Goal: Contribute content: Add original content to the website for others to see

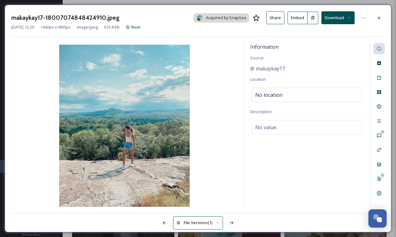
scroll to position [10961, 0]
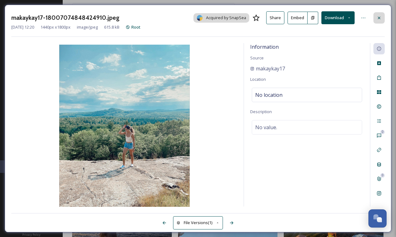
click at [380, 17] on icon at bounding box center [379, 17] width 3 height 3
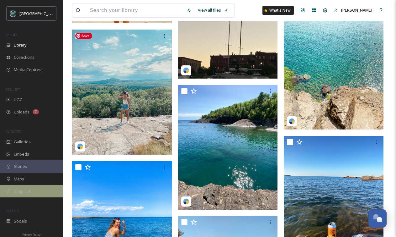
click at [20, 186] on div "SnapLink" at bounding box center [31, 191] width 63 height 12
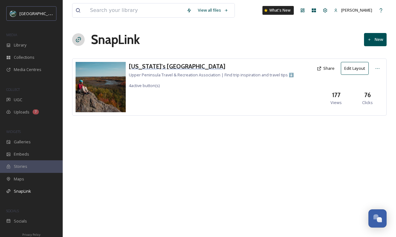
click at [175, 67] on h3 "[US_STATE]'s [GEOGRAPHIC_DATA]" at bounding box center [211, 66] width 165 height 9
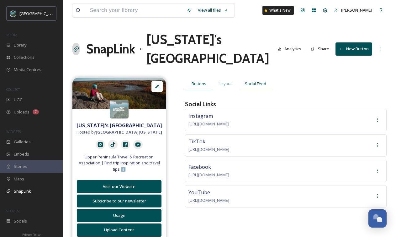
click at [259, 87] on div "Social Feed" at bounding box center [255, 83] width 35 height 13
click at [256, 84] on span "Social Feed" at bounding box center [255, 84] width 21 height 6
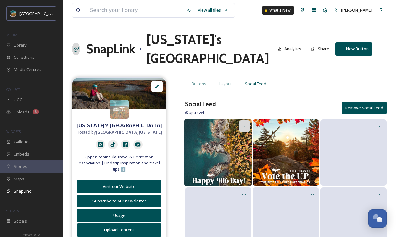
click at [244, 126] on icon at bounding box center [244, 125] width 5 height 5
click at [237, 153] on span "Edit Post" at bounding box center [236, 152] width 17 height 6
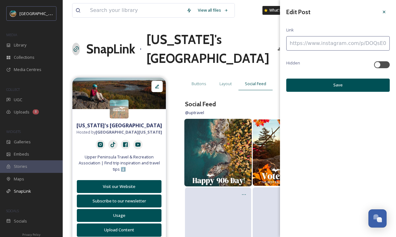
click at [337, 49] on input at bounding box center [338, 43] width 104 height 14
paste input
click at [326, 45] on input at bounding box center [338, 43] width 104 height 14
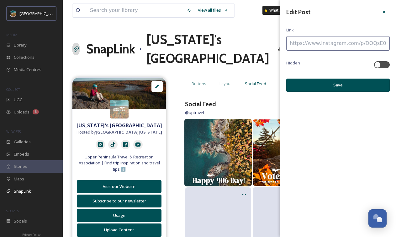
paste input
click at [336, 45] on input at bounding box center [338, 43] width 104 height 14
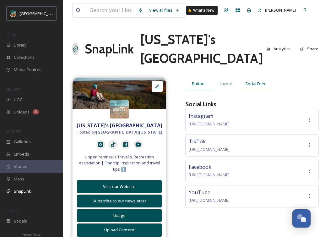
click at [254, 87] on span "Social Feed" at bounding box center [255, 84] width 21 height 6
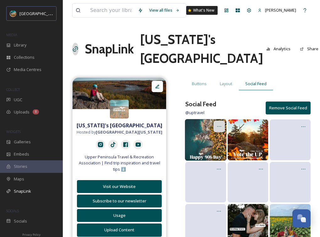
click at [217, 129] on icon at bounding box center [218, 126] width 5 height 5
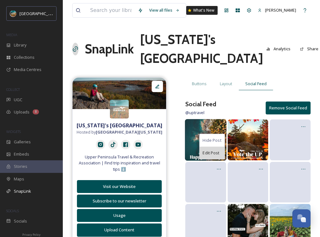
click at [212, 156] on span "Edit Post" at bounding box center [210, 153] width 17 height 6
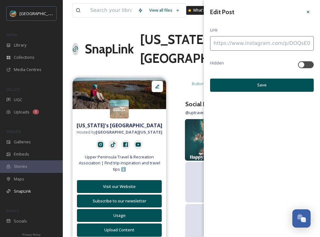
click at [261, 45] on input at bounding box center [262, 43] width 104 height 14
paste input
type input "[URL][DOMAIN_NAME]"
click at [270, 85] on button "Save" at bounding box center [262, 84] width 104 height 13
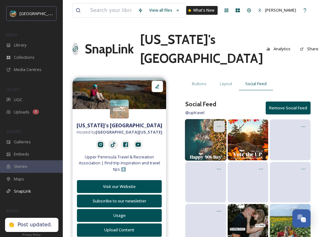
click at [217, 132] on div at bounding box center [219, 126] width 12 height 12
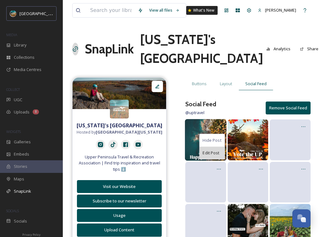
click at [215, 156] on span "Edit Post" at bounding box center [210, 153] width 17 height 6
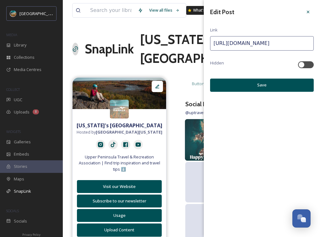
click at [275, 47] on input "[URL][DOMAIN_NAME]" at bounding box center [262, 43] width 104 height 14
click at [268, 85] on button "Save" at bounding box center [262, 84] width 104 height 13
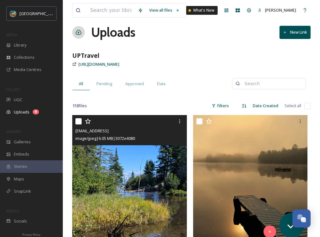
scroll to position [7, 0]
